Goal: Find specific page/section: Find specific page/section

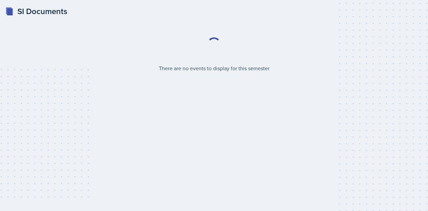
select select "2bed604d-1099-4043-b1bc-2365e8740244"
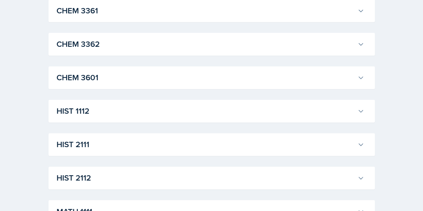
click at [187, 108] on h3 "HIST 1112" at bounding box center [205, 111] width 298 height 12
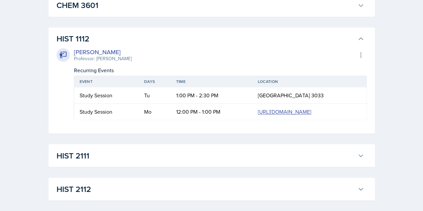
scroll to position [503, 0]
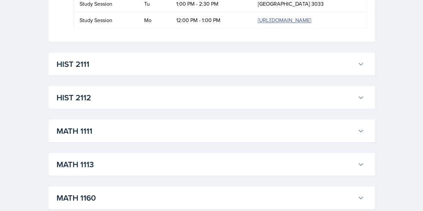
click at [132, 70] on h3 "HIST 2111" at bounding box center [205, 64] width 298 height 12
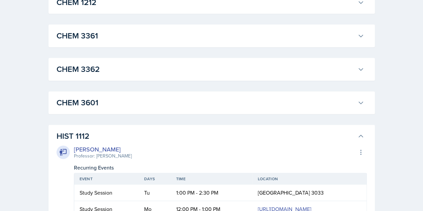
scroll to position [404, 0]
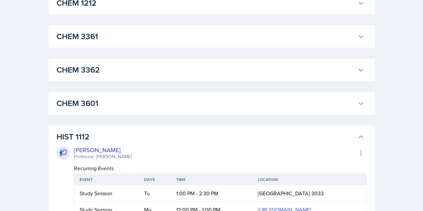
click at [77, 135] on h3 "HIST 1112" at bounding box center [205, 137] width 298 height 12
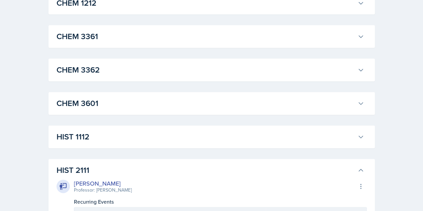
click at [77, 135] on h3 "HIST 1112" at bounding box center [205, 137] width 298 height 12
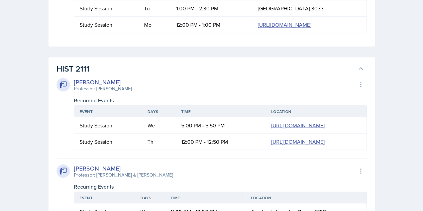
scroll to position [588, 0]
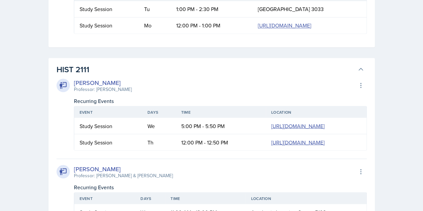
click at [76, 75] on h3 "HIST 2111" at bounding box center [205, 69] width 298 height 12
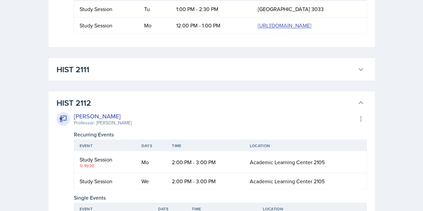
click at [76, 75] on h3 "HIST 2111" at bounding box center [205, 69] width 298 height 12
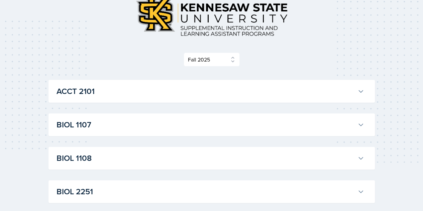
scroll to position [0, 0]
